Goal: Task Accomplishment & Management: Use online tool/utility

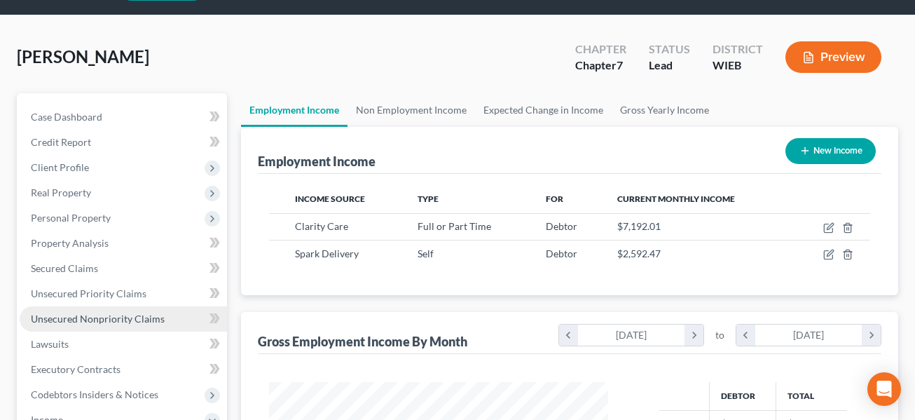
scroll to position [42, 0]
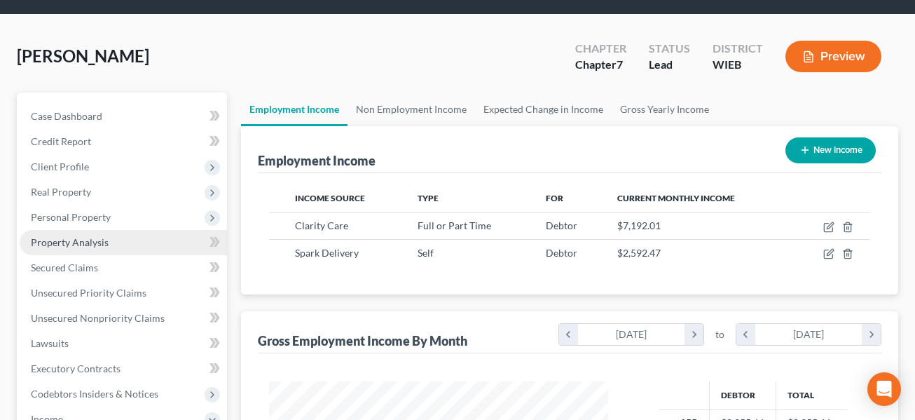
click at [103, 230] on link "Property Analysis" at bounding box center [123, 242] width 207 height 25
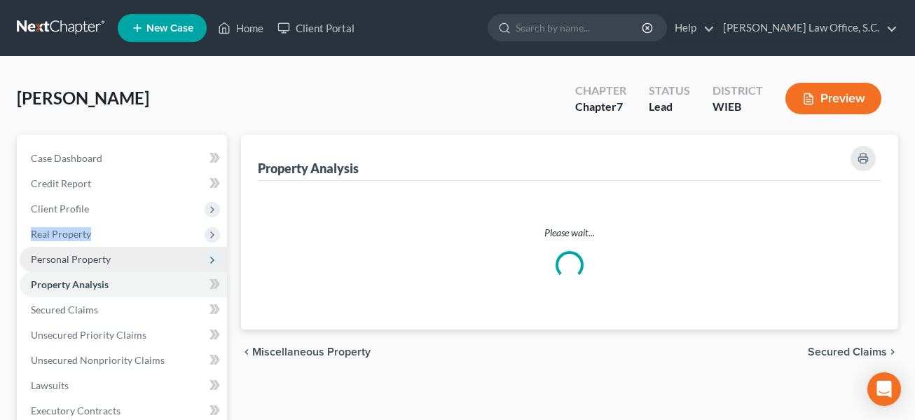
drag, startPoint x: 103, startPoint y: 217, endPoint x: 104, endPoint y: 266, distance: 48.4
click at [104, 266] on ul "Case Dashboard Payments Invoices Payments Payments Credit Report Client Profile" at bounding box center [123, 373] width 207 height 454
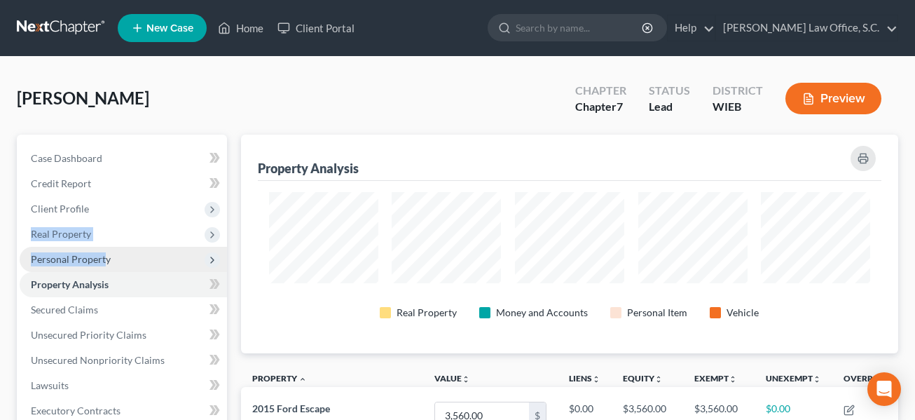
scroll to position [219, 657]
click at [104, 266] on span "Personal Property" at bounding box center [123, 259] width 207 height 25
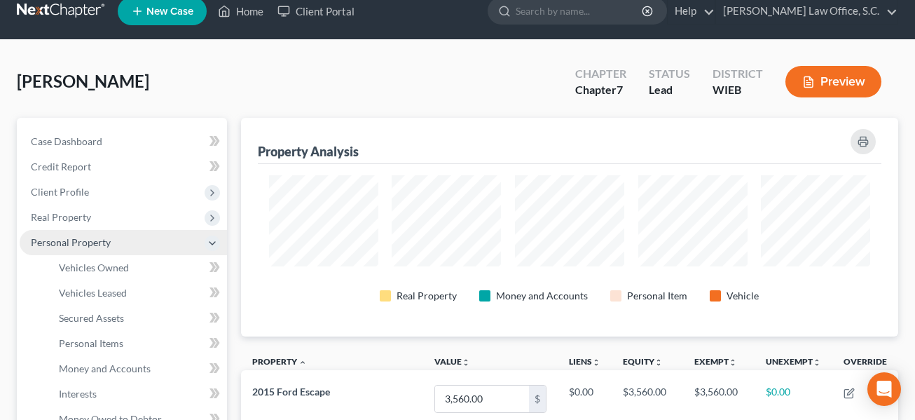
scroll to position [18, 0]
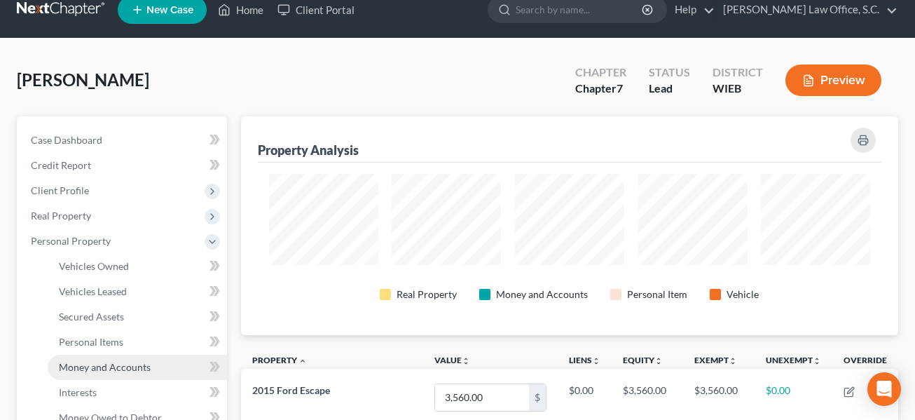
click at [128, 366] on span "Money and Accounts" at bounding box center [105, 367] width 92 height 12
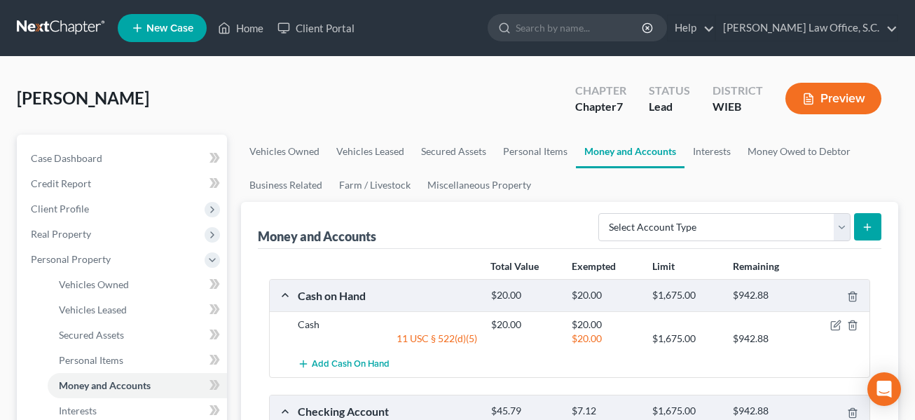
click at [71, 27] on link at bounding box center [62, 27] width 90 height 25
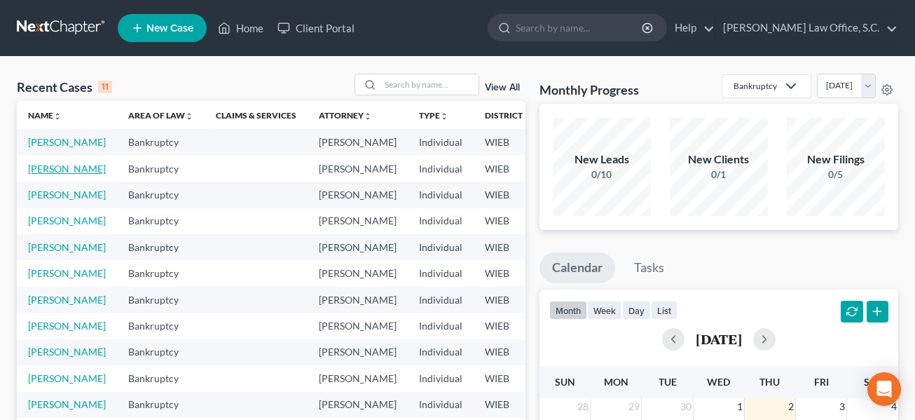
click at [39, 174] on link "[PERSON_NAME]" at bounding box center [67, 169] width 78 height 12
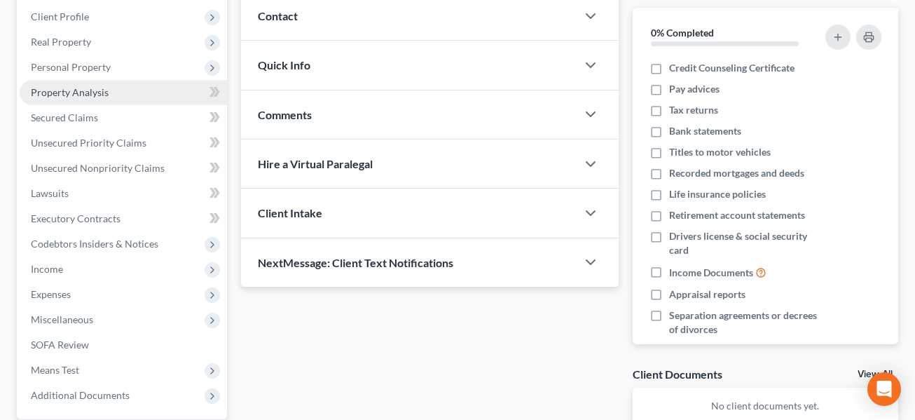
scroll to position [193, 0]
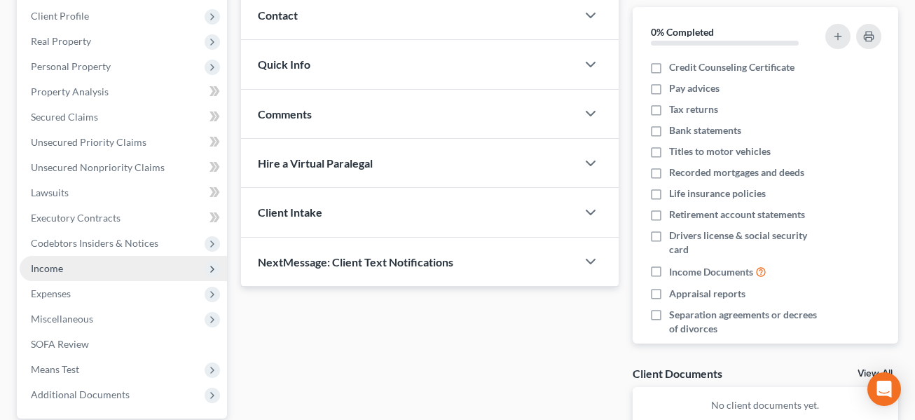
click at [75, 269] on span "Income" at bounding box center [123, 268] width 207 height 25
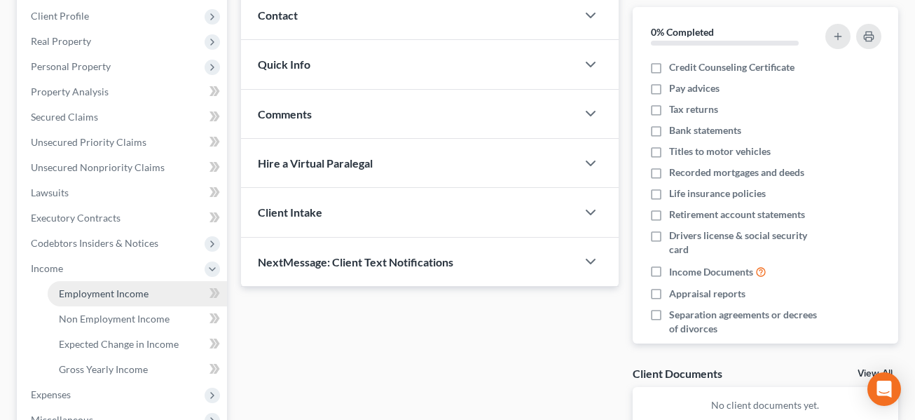
click at [85, 289] on span "Employment Income" at bounding box center [104, 293] width 90 height 12
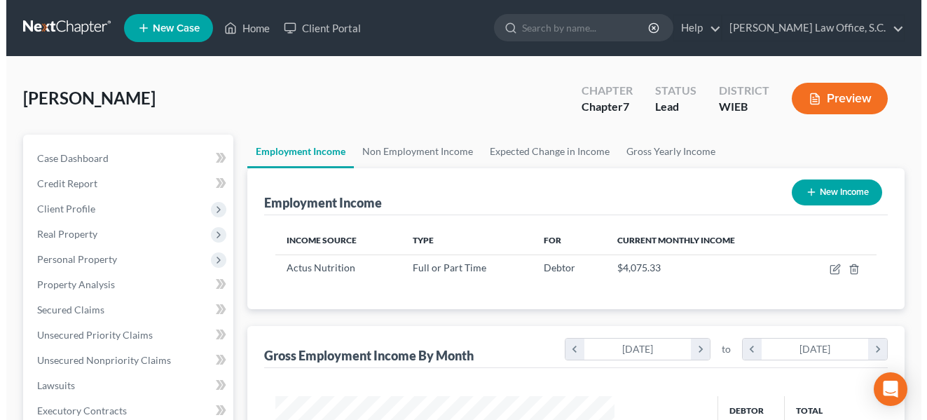
scroll to position [252, 367]
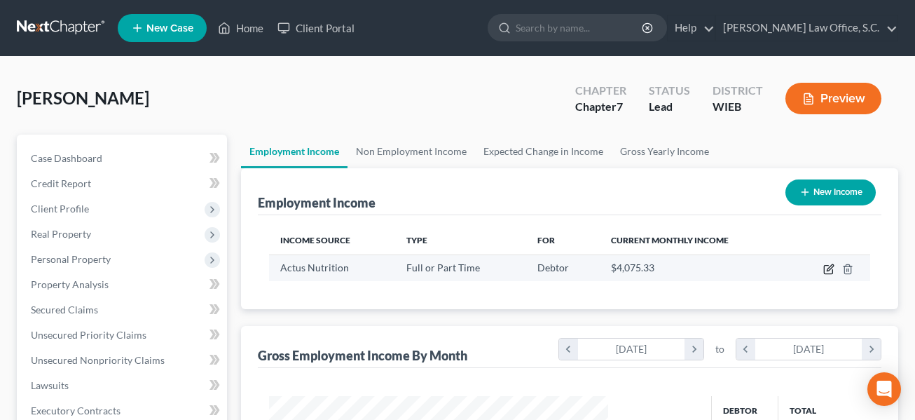
drag, startPoint x: 369, startPoint y: 256, endPoint x: 829, endPoint y: 271, distance: 459.9
click at [829, 271] on icon "button" at bounding box center [828, 268] width 11 height 11
select select "0"
select select "24"
select select "2"
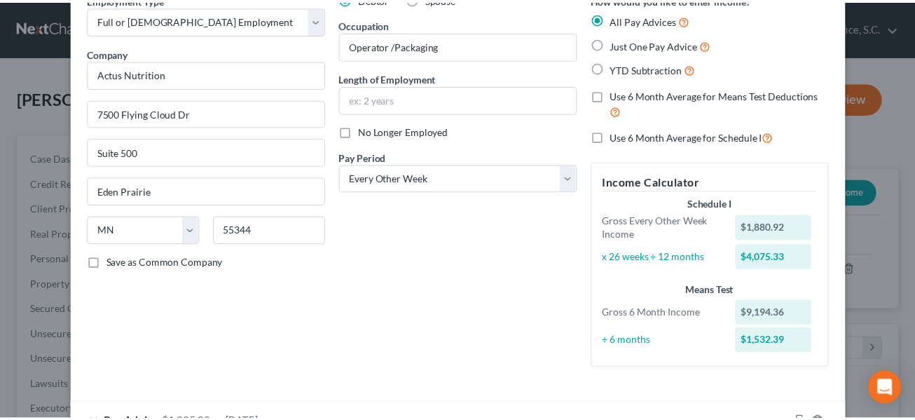
scroll to position [0, 0]
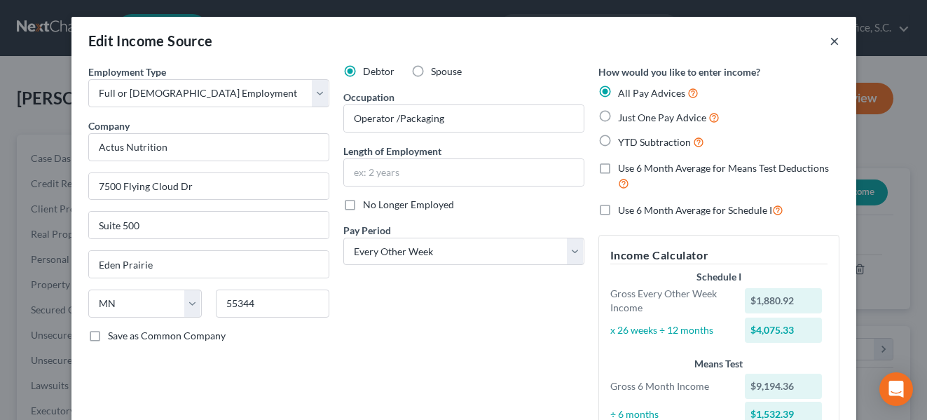
click at [830, 48] on button "×" at bounding box center [835, 40] width 10 height 17
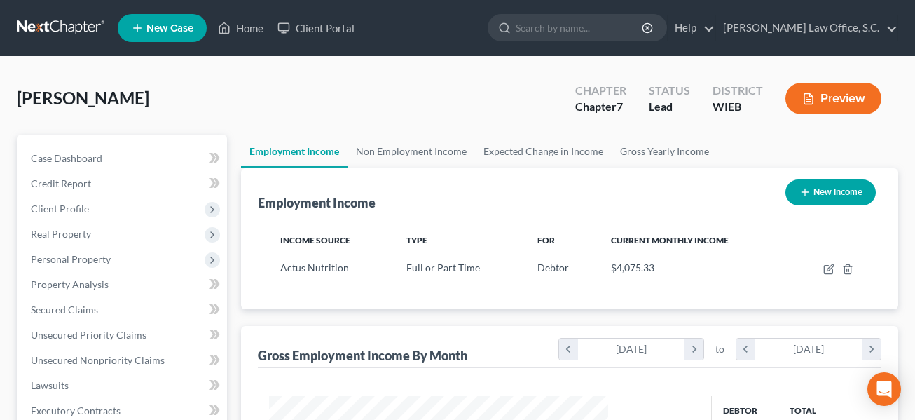
scroll to position [700447, 700330]
